Goal: Check status

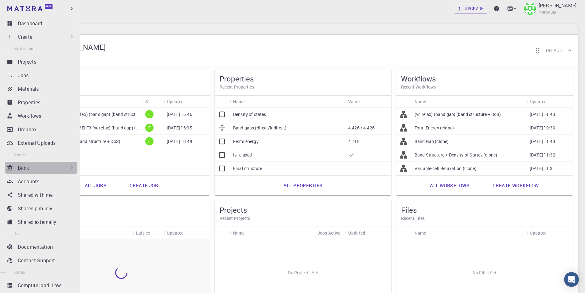
click at [52, 171] on div "Bank" at bounding box center [46, 167] width 57 height 7
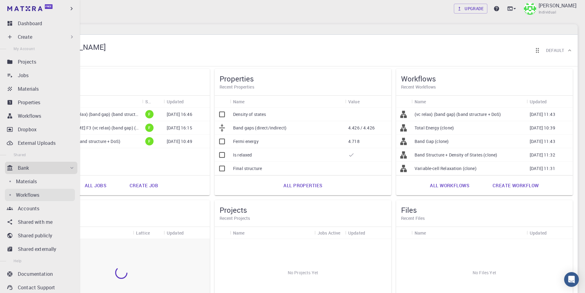
click at [34, 194] on p "Workflows" at bounding box center [27, 194] width 23 height 7
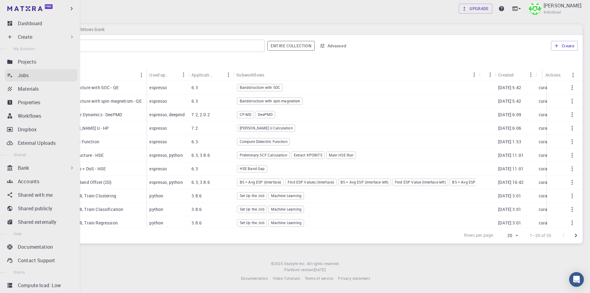
click at [34, 76] on div "Jobs" at bounding box center [48, 75] width 60 height 7
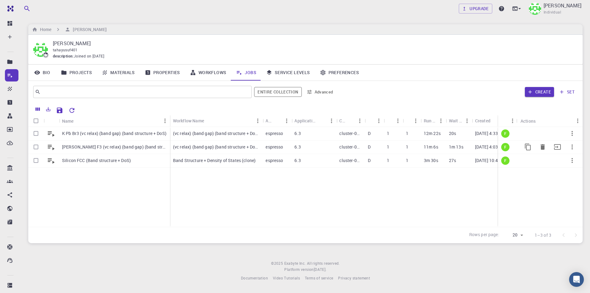
click at [113, 146] on p "[PERSON_NAME] F3 (vc relax) (band gap) (band structure + DoS)" at bounding box center [114, 147] width 105 height 6
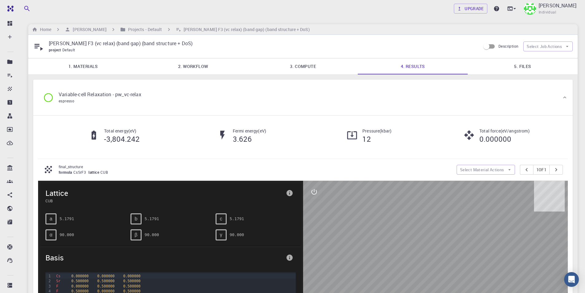
click at [204, 68] on link "2. Workflow" at bounding box center [193, 66] width 110 height 16
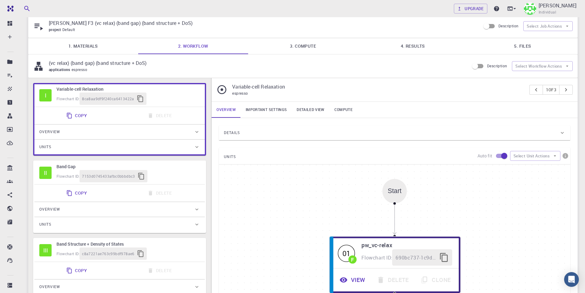
scroll to position [61, 0]
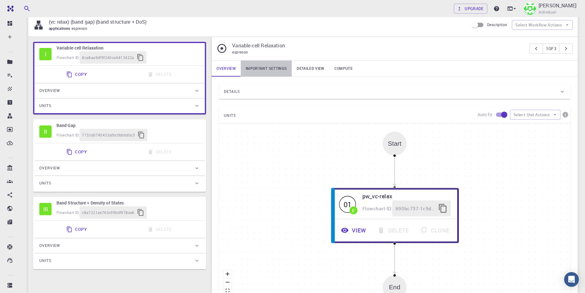
click at [274, 70] on link "Important settings" at bounding box center [266, 69] width 51 height 16
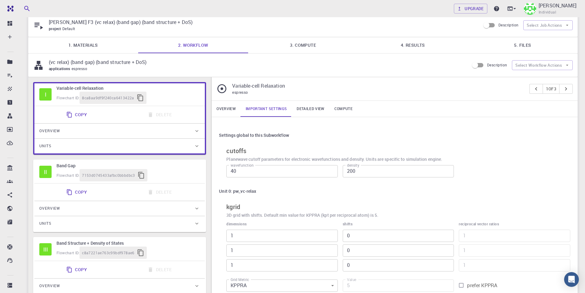
scroll to position [0, 0]
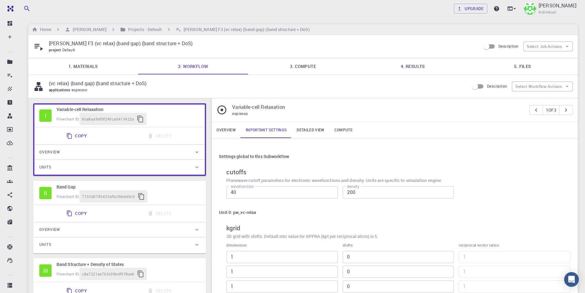
click at [319, 128] on link "Detailed view" at bounding box center [310, 130] width 37 height 16
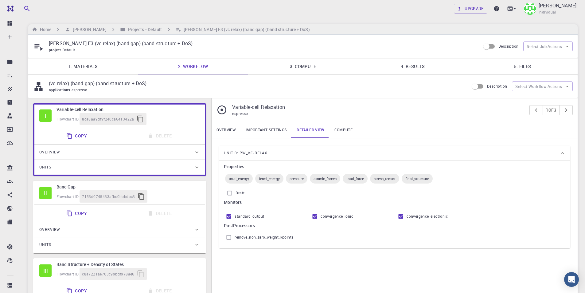
click at [268, 131] on link "Important settings" at bounding box center [266, 130] width 51 height 16
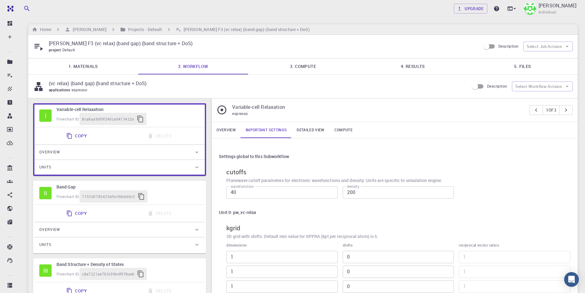
click at [225, 130] on link "Overview" at bounding box center [226, 130] width 29 height 16
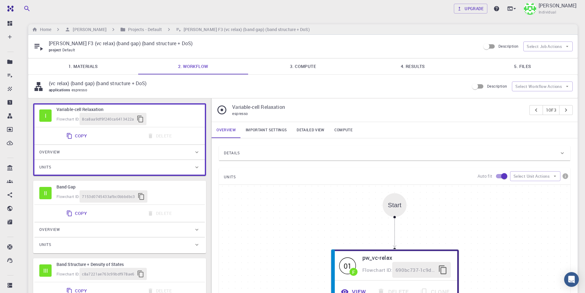
click at [310, 155] on div "Details" at bounding box center [391, 153] width 335 height 10
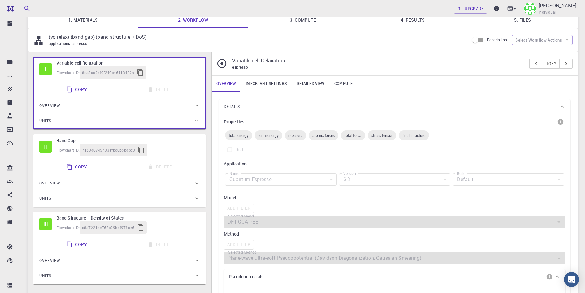
scroll to position [32, 0]
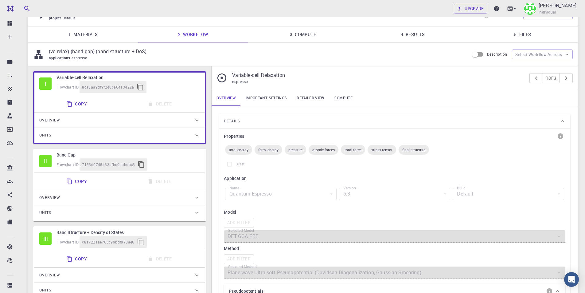
click at [283, 100] on link "Important settings" at bounding box center [266, 98] width 51 height 16
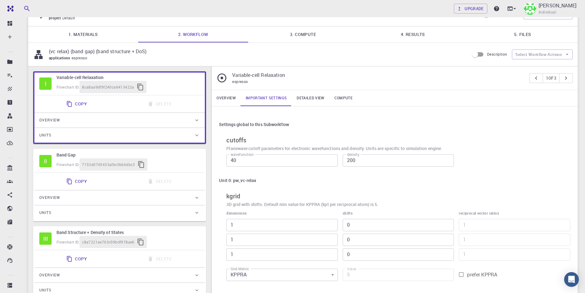
click at [313, 96] on link "Detailed view" at bounding box center [310, 98] width 37 height 16
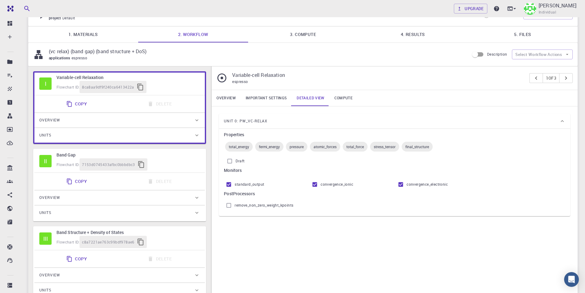
drag, startPoint x: 155, startPoint y: 159, endPoint x: 155, endPoint y: 156, distance: 3.1
click at [155, 159] on div "Flowchart ID: 7153d0745433afbc0bbbdbc3" at bounding box center [128, 164] width 143 height 12
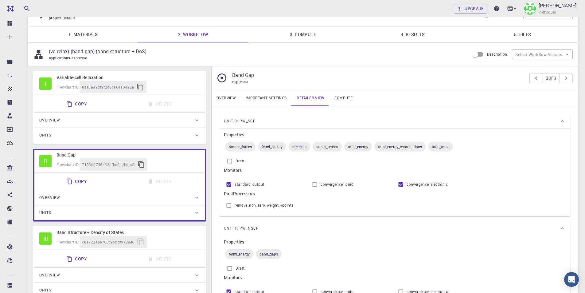
click at [272, 97] on link "Important settings" at bounding box center [266, 98] width 51 height 16
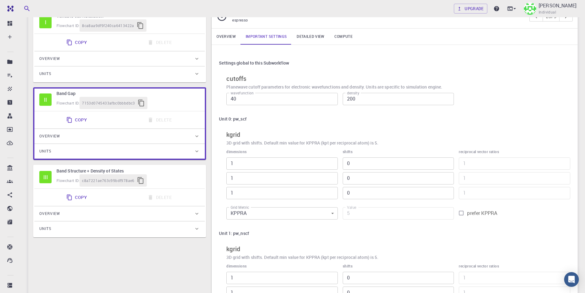
scroll to position [0, 0]
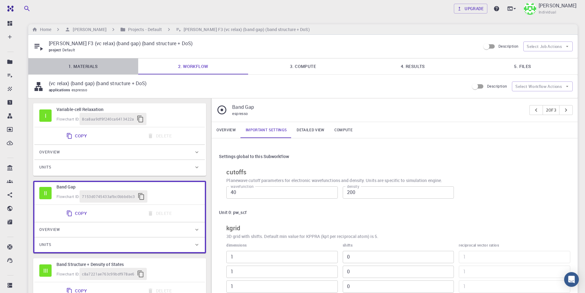
click at [86, 63] on link "1. Materials" at bounding box center [83, 66] width 110 height 16
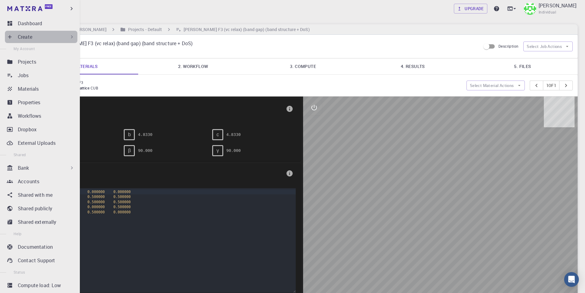
click at [53, 37] on div "Create" at bounding box center [46, 36] width 57 height 7
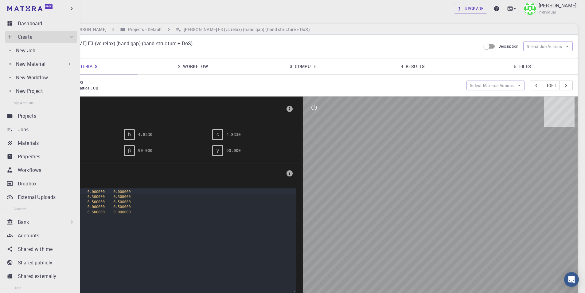
click at [52, 65] on div "New Material" at bounding box center [44, 63] width 57 height 7
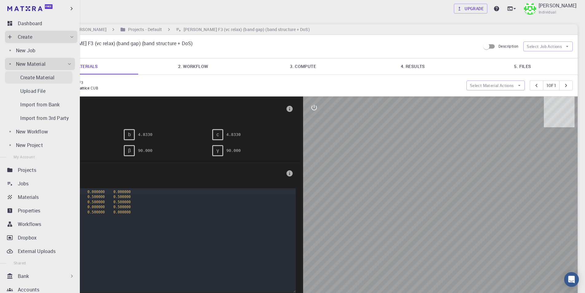
click at [39, 79] on p "Create Material" at bounding box center [37, 77] width 34 height 7
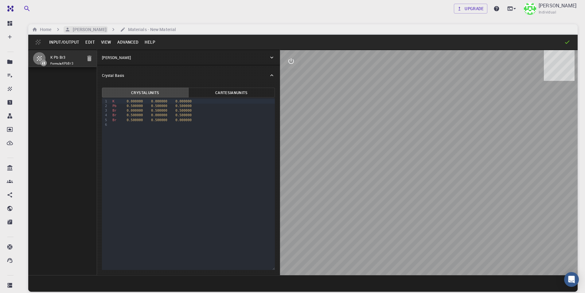
click at [84, 32] on h6 "[PERSON_NAME]" at bounding box center [88, 29] width 36 height 7
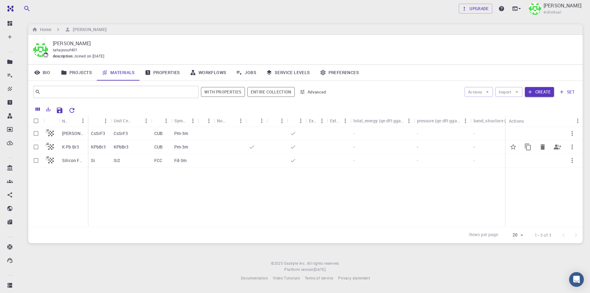
click at [68, 147] on p "K Pb Br3" at bounding box center [70, 147] width 17 height 6
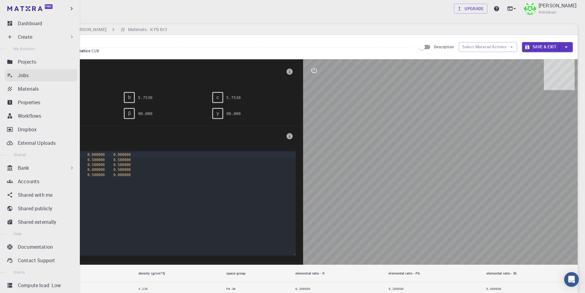
click at [38, 74] on div "Jobs" at bounding box center [48, 75] width 60 height 7
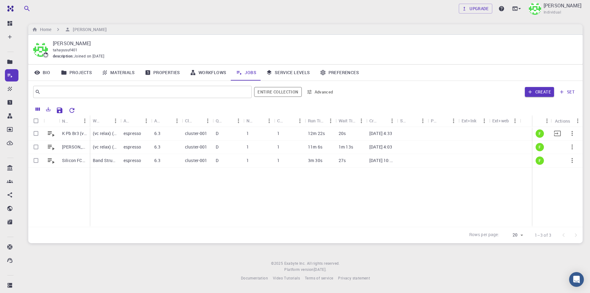
click at [74, 135] on p "K Pb Br3 (vc relax) (band gap) (band structure + DoS)" at bounding box center [74, 133] width 25 height 6
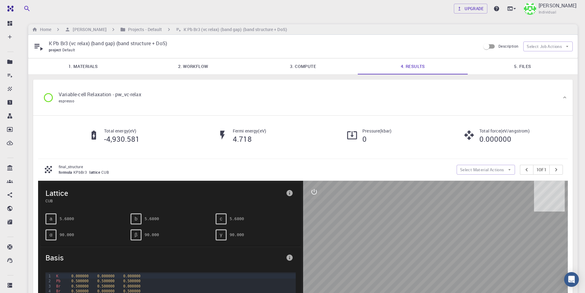
click at [99, 71] on link "1. Materials" at bounding box center [83, 66] width 110 height 16
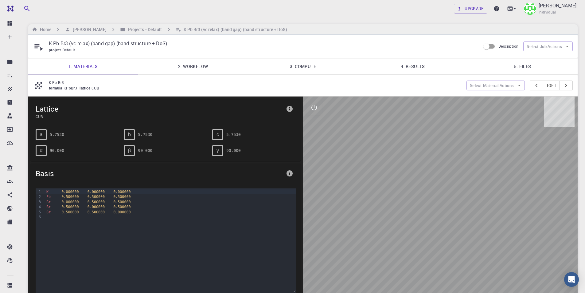
click at [413, 69] on link "4. Results" at bounding box center [413, 66] width 110 height 16
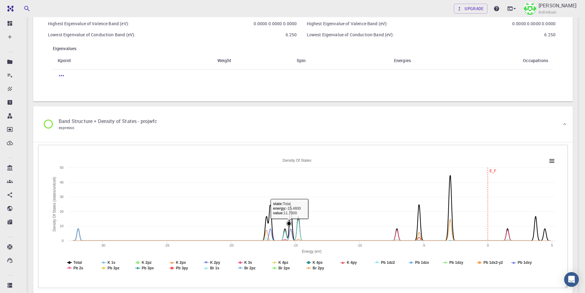
scroll to position [1673, 0]
